Goal: Transaction & Acquisition: Purchase product/service

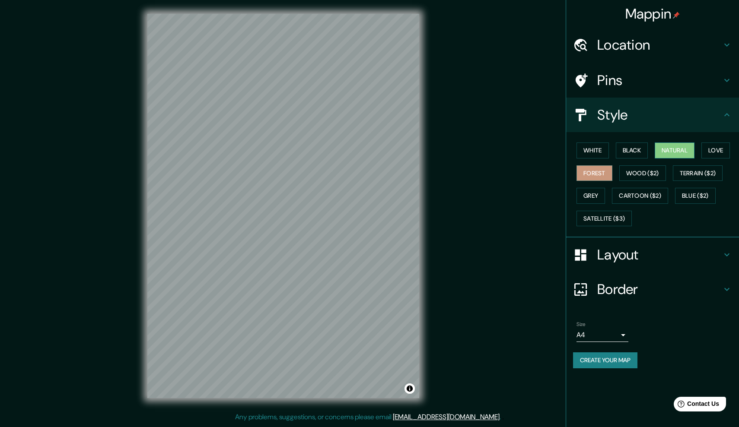
click at [676, 149] on button "Natural" at bounding box center [675, 151] width 40 height 16
click at [691, 171] on button "Terrain ($2)" at bounding box center [698, 173] width 50 height 16
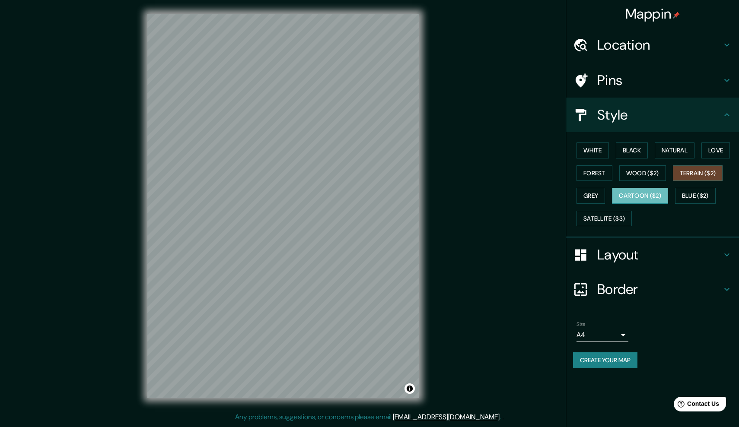
click at [642, 191] on button "Cartoon ($2)" at bounding box center [640, 196] width 56 height 16
click at [595, 174] on button "Forest" at bounding box center [594, 173] width 36 height 16
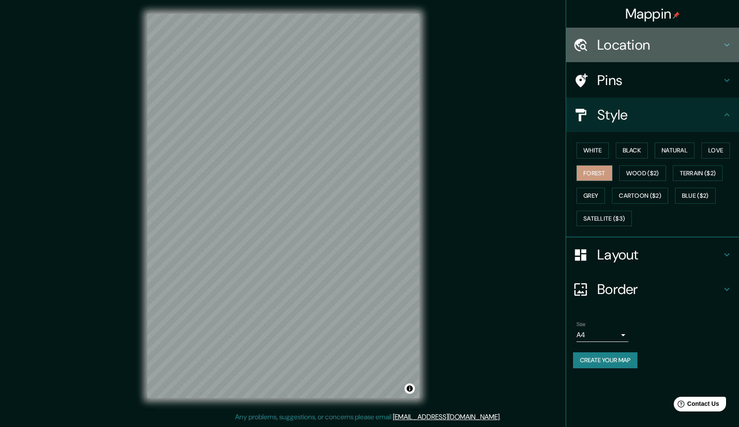
click at [690, 46] on h4 "Location" at bounding box center [659, 44] width 124 height 17
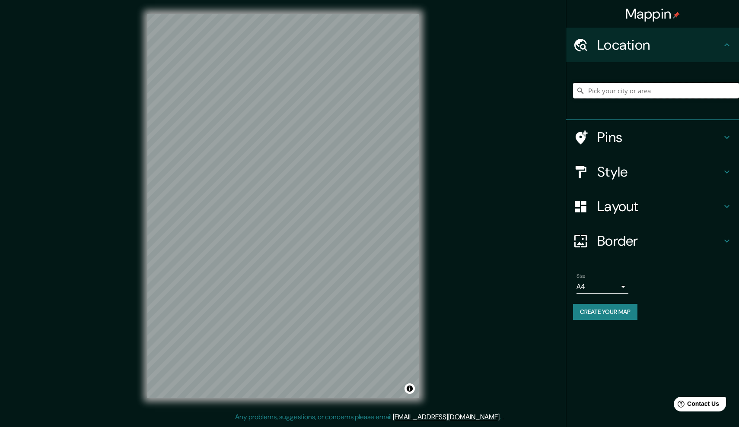
click at [656, 89] on input "Pick your city or area" at bounding box center [656, 91] width 166 height 16
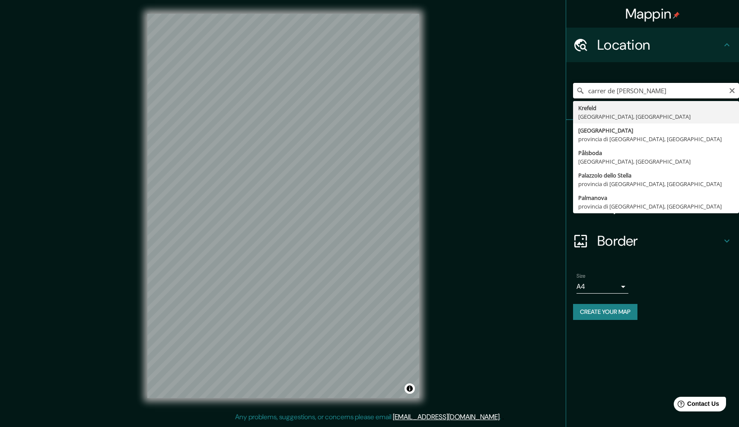
type input "[GEOGRAPHIC_DATA], [GEOGRAPHIC_DATA], [GEOGRAPHIC_DATA]"
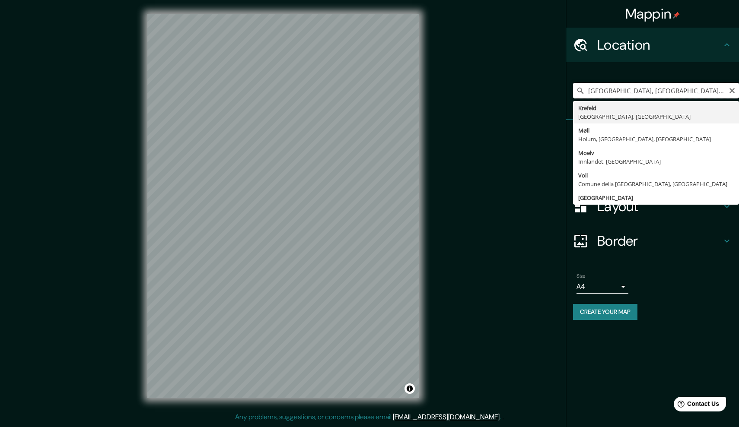
click at [728, 94] on input "[GEOGRAPHIC_DATA], [GEOGRAPHIC_DATA], [GEOGRAPHIC_DATA]" at bounding box center [656, 91] width 166 height 16
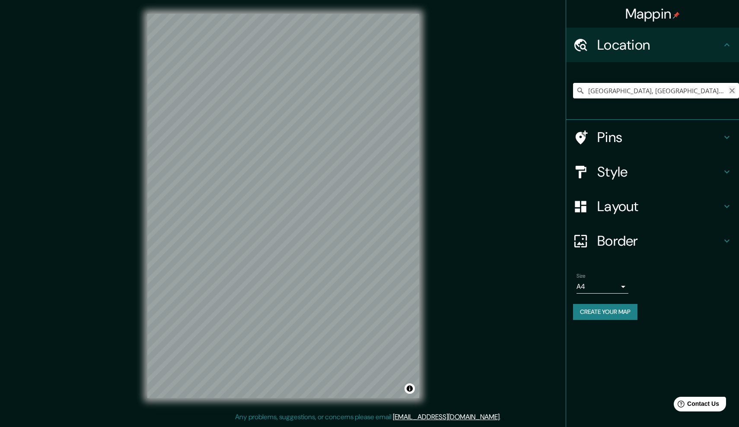
click at [733, 92] on icon "Clear" at bounding box center [731, 90] width 5 height 5
paste input "[STREET_ADDRESS][PERSON_NAME]."
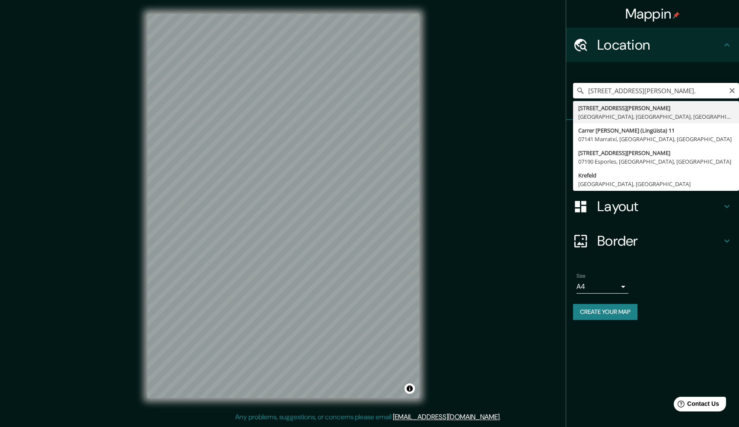
type input "[STREET_ADDRESS][PERSON_NAME]"
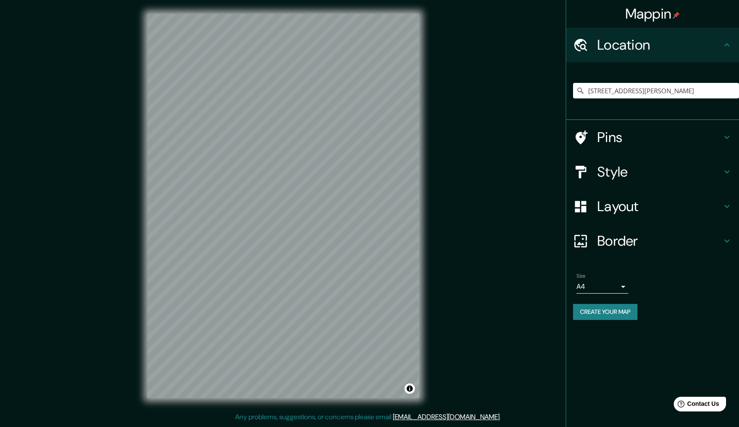
click at [685, 170] on h4 "Style" at bounding box center [659, 171] width 124 height 17
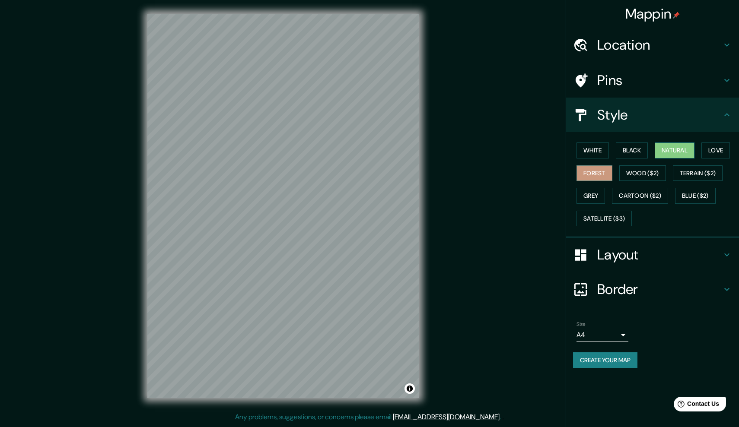
click at [676, 150] on button "Natural" at bounding box center [675, 151] width 40 height 16
click at [593, 168] on button "Forest" at bounding box center [594, 173] width 36 height 16
click at [726, 150] on button "Love" at bounding box center [715, 151] width 29 height 16
click at [597, 192] on button "Grey" at bounding box center [590, 196] width 29 height 16
click at [630, 192] on button "Cartoon ($2)" at bounding box center [640, 196] width 56 height 16
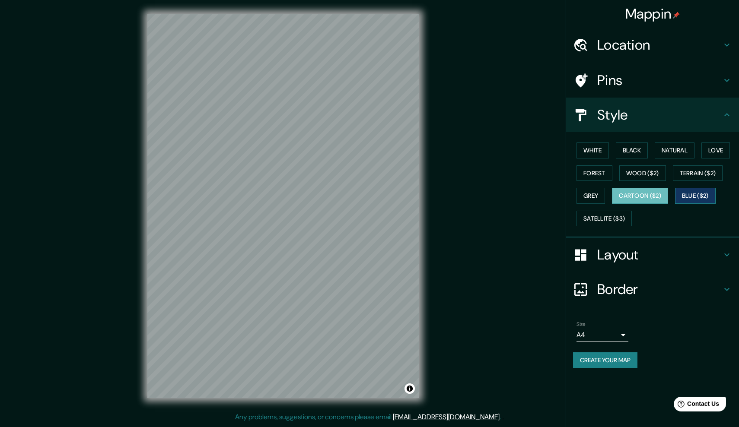
click at [703, 194] on button "Blue ($2)" at bounding box center [695, 196] width 41 height 16
click at [717, 150] on button "Love" at bounding box center [715, 151] width 29 height 16
click at [598, 171] on button "Forest" at bounding box center [594, 173] width 36 height 16
click at [332, 242] on div at bounding box center [333, 238] width 7 height 7
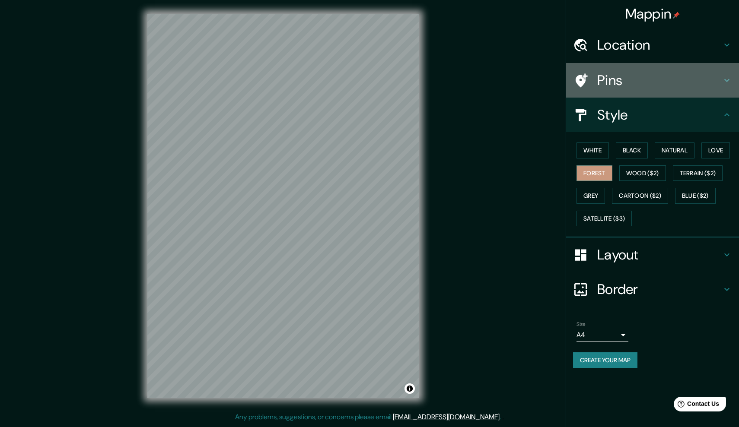
click at [724, 82] on icon at bounding box center [727, 80] width 10 height 10
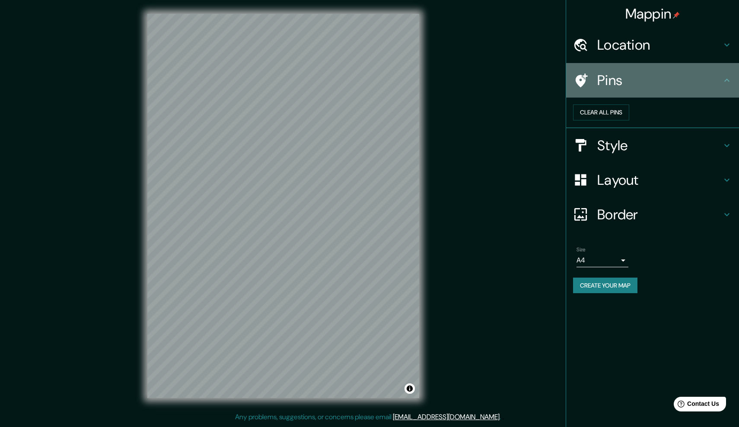
click at [728, 81] on icon at bounding box center [727, 80] width 10 height 10
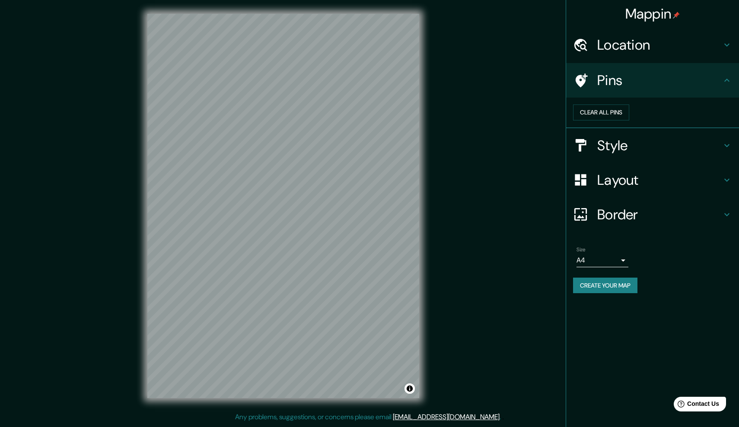
click at [724, 151] on icon at bounding box center [727, 145] width 10 height 10
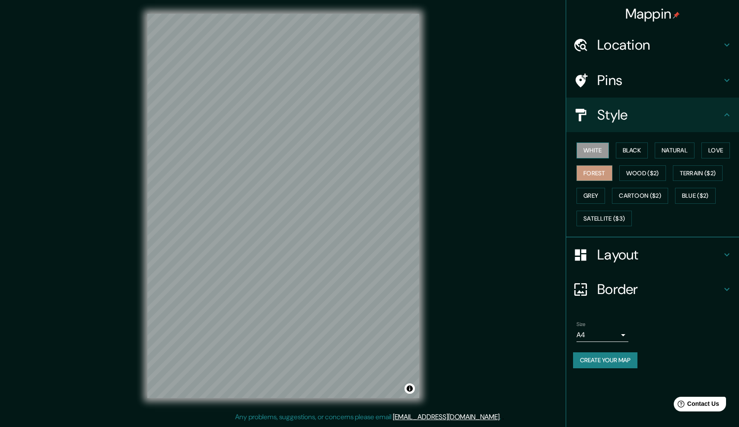
click at [599, 148] on button "White" at bounding box center [592, 151] width 32 height 16
click at [713, 148] on button "Love" at bounding box center [715, 151] width 29 height 16
click at [687, 150] on button "Natural" at bounding box center [675, 151] width 40 height 16
click at [642, 146] on button "Black" at bounding box center [632, 151] width 32 height 16
click at [635, 152] on button "Black" at bounding box center [632, 151] width 32 height 16
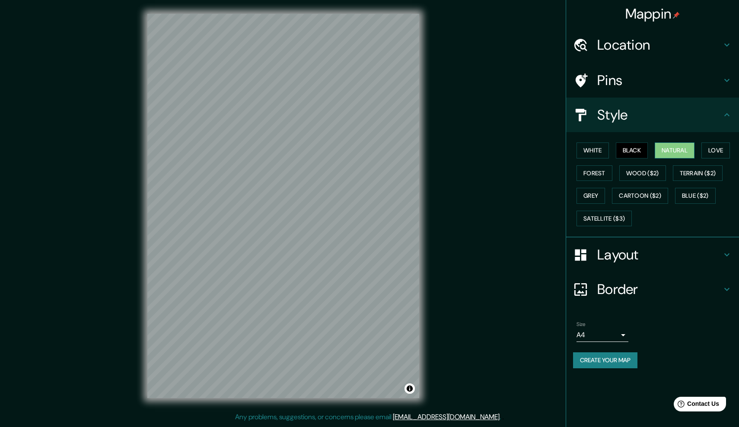
click at [671, 151] on button "Natural" at bounding box center [675, 151] width 40 height 16
click at [594, 146] on button "White" at bounding box center [592, 151] width 32 height 16
click at [705, 169] on button "Terrain ($2)" at bounding box center [698, 173] width 50 height 16
click at [652, 170] on button "Wood ($2)" at bounding box center [642, 173] width 47 height 16
click at [693, 172] on button "Terrain ($2)" at bounding box center [698, 173] width 50 height 16
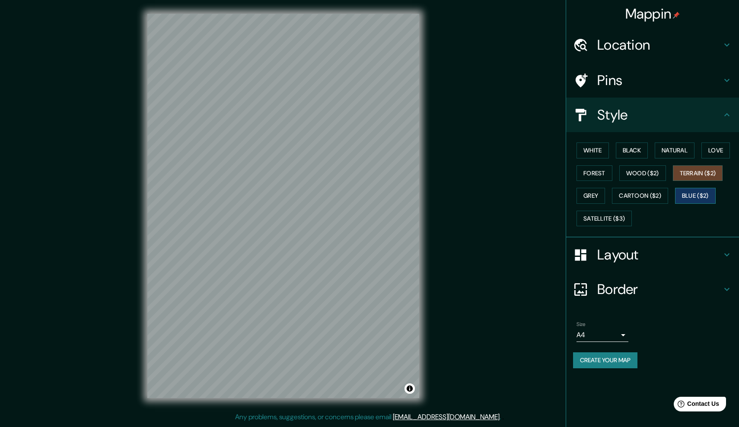
click at [694, 199] on button "Blue ($2)" at bounding box center [695, 196] width 41 height 16
click at [654, 194] on button "Cartoon ($2)" at bounding box center [640, 196] width 56 height 16
click at [597, 193] on button "Grey" at bounding box center [590, 196] width 29 height 16
click at [635, 197] on button "Cartoon ($2)" at bounding box center [640, 196] width 56 height 16
click at [634, 149] on button "Black" at bounding box center [632, 151] width 32 height 16
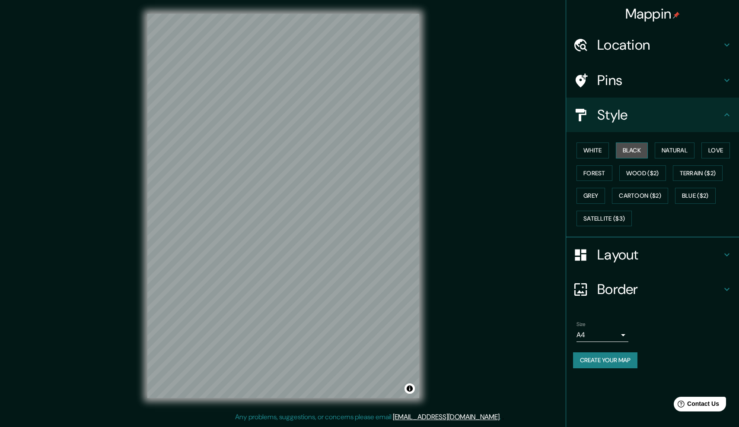
click at [634, 151] on button "Black" at bounding box center [632, 151] width 32 height 16
click at [684, 150] on button "Natural" at bounding box center [675, 151] width 40 height 16
click at [600, 173] on button "Forest" at bounding box center [594, 173] width 36 height 16
click at [596, 148] on button "White" at bounding box center [592, 151] width 32 height 16
click at [635, 149] on button "Black" at bounding box center [632, 151] width 32 height 16
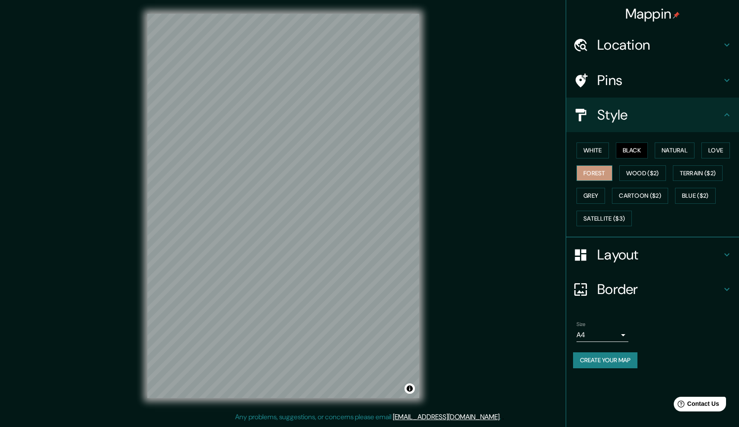
click at [602, 172] on button "Forest" at bounding box center [594, 173] width 36 height 16
click at [639, 147] on button "Black" at bounding box center [632, 151] width 32 height 16
click at [597, 150] on button "White" at bounding box center [592, 151] width 32 height 16
click at [636, 148] on button "Black" at bounding box center [632, 151] width 32 height 16
click at [685, 149] on button "Natural" at bounding box center [675, 151] width 40 height 16
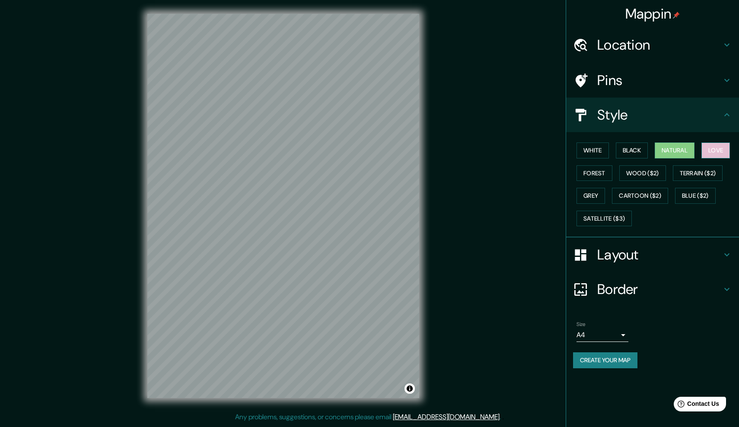
click at [730, 147] on button "Love" at bounding box center [715, 151] width 29 height 16
click at [637, 146] on button "Black" at bounding box center [632, 151] width 32 height 16
click at [594, 148] on button "White" at bounding box center [592, 151] width 32 height 16
click at [635, 152] on button "Black" at bounding box center [632, 151] width 32 height 16
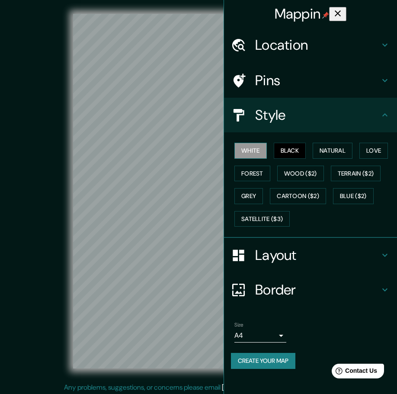
click at [259, 146] on button "White" at bounding box center [250, 151] width 32 height 16
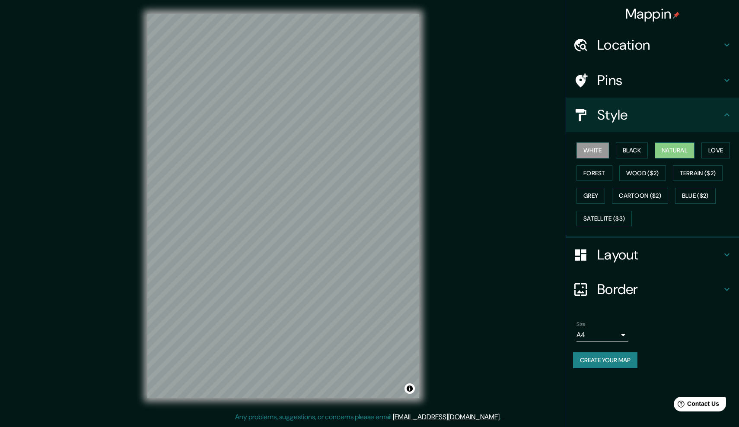
click at [679, 153] on button "Natural" at bounding box center [675, 151] width 40 height 16
click at [640, 149] on button "Black" at bounding box center [632, 151] width 32 height 16
click at [649, 172] on button "Wood ($2)" at bounding box center [642, 173] width 47 height 16
click at [633, 152] on button "Black" at bounding box center [632, 151] width 32 height 16
click at [600, 172] on button "Forest" at bounding box center [594, 173] width 36 height 16
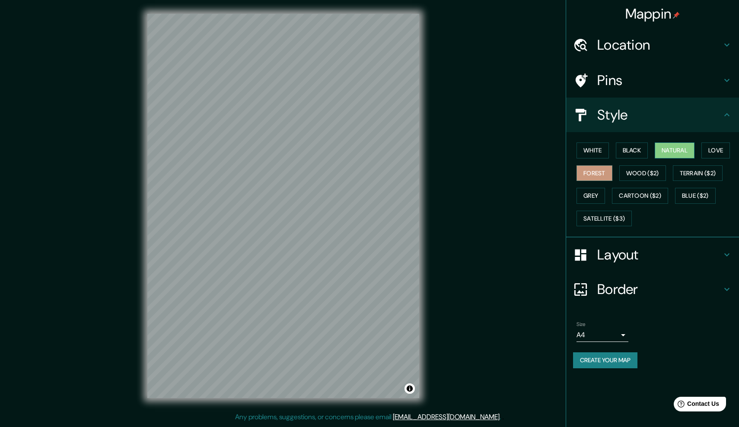
click at [683, 147] on button "Natural" at bounding box center [675, 151] width 40 height 16
click at [644, 173] on button "Wood ($2)" at bounding box center [642, 173] width 47 height 16
click at [670, 83] on h4 "Pins" at bounding box center [659, 80] width 124 height 17
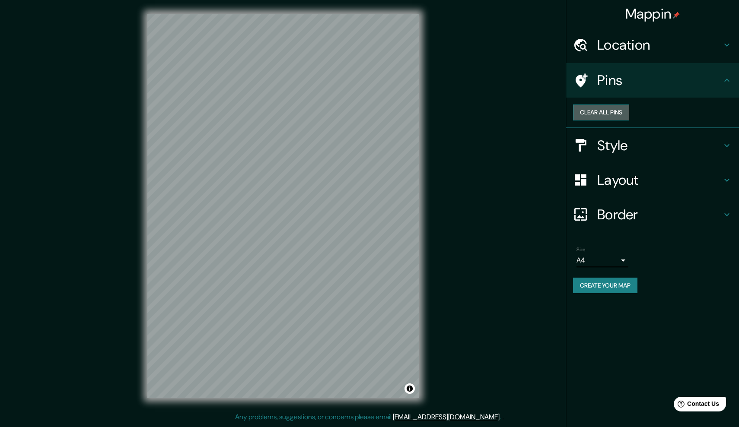
click at [629, 118] on button "Clear all pins" at bounding box center [601, 113] width 56 height 16
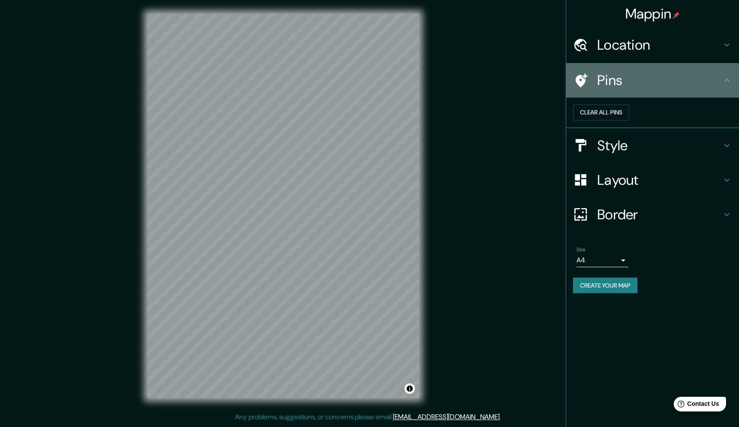
click at [647, 73] on h4 "Pins" at bounding box center [659, 80] width 124 height 17
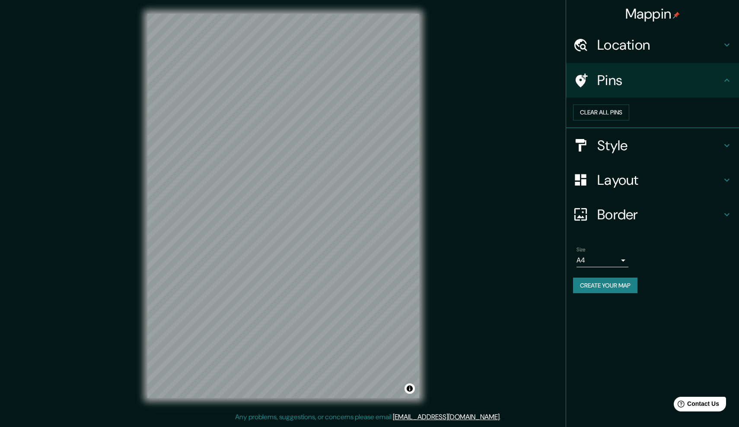
click at [659, 154] on h4 "Style" at bounding box center [659, 145] width 124 height 17
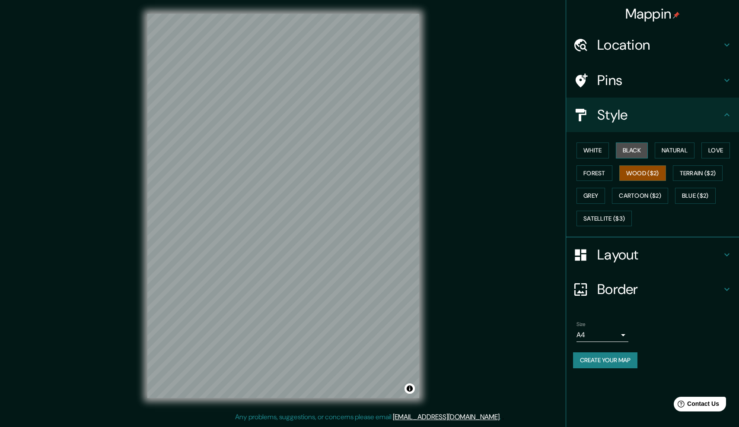
click at [638, 149] on button "Black" at bounding box center [632, 151] width 32 height 16
click at [690, 176] on button "Terrain ($2)" at bounding box center [698, 173] width 50 height 16
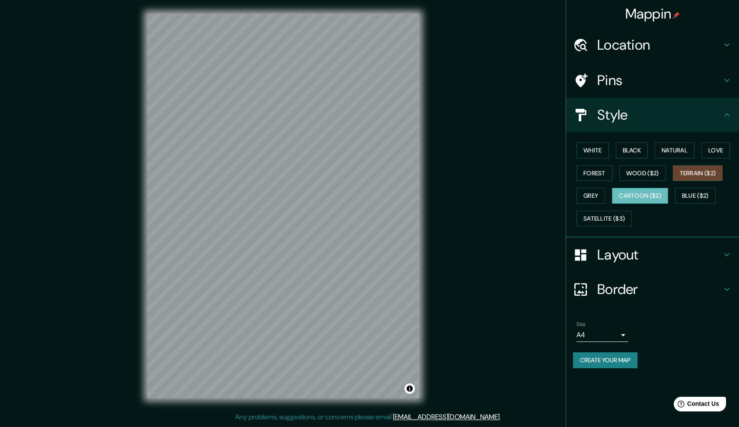
click at [649, 191] on button "Cartoon ($2)" at bounding box center [640, 196] width 56 height 16
click at [596, 192] on button "Grey" at bounding box center [590, 196] width 29 height 16
click at [704, 199] on button "Blue ($2)" at bounding box center [695, 196] width 41 height 16
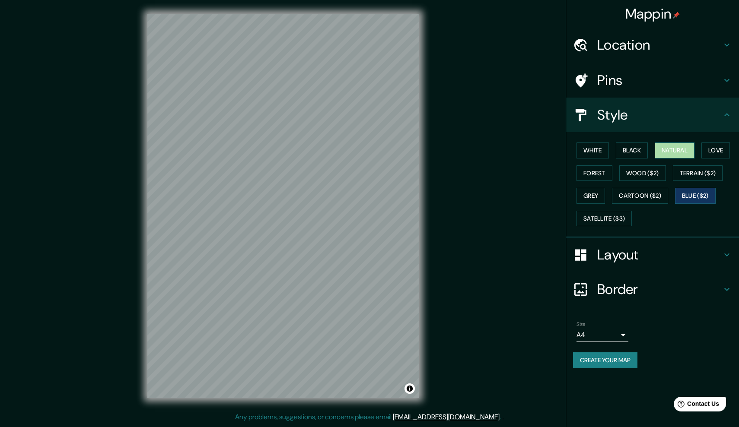
click at [668, 152] on button "Natural" at bounding box center [675, 151] width 40 height 16
click at [645, 146] on button "Black" at bounding box center [632, 151] width 32 height 16
click at [650, 169] on button "Wood ($2)" at bounding box center [642, 173] width 47 height 16
click at [595, 149] on button "White" at bounding box center [592, 151] width 32 height 16
click at [671, 149] on button "Natural" at bounding box center [675, 151] width 40 height 16
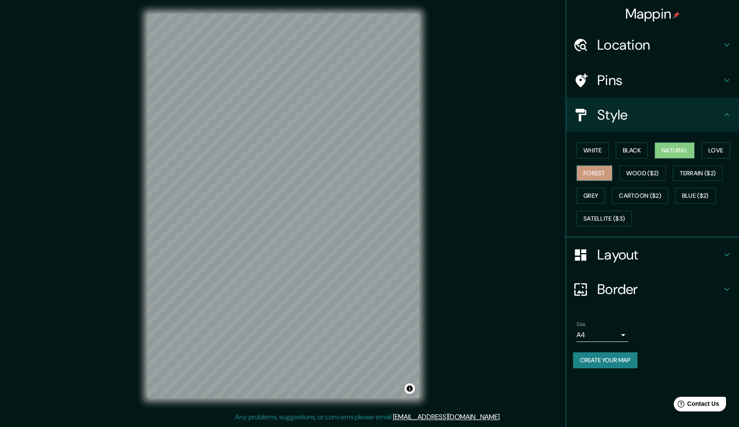
click at [602, 169] on button "Forest" at bounding box center [594, 173] width 36 height 16
click at [639, 146] on button "Black" at bounding box center [632, 151] width 32 height 16
click at [677, 149] on button "Natural" at bounding box center [675, 151] width 40 height 16
click at [635, 152] on button "Black" at bounding box center [632, 151] width 32 height 16
